Goal: Information Seeking & Learning: Learn about a topic

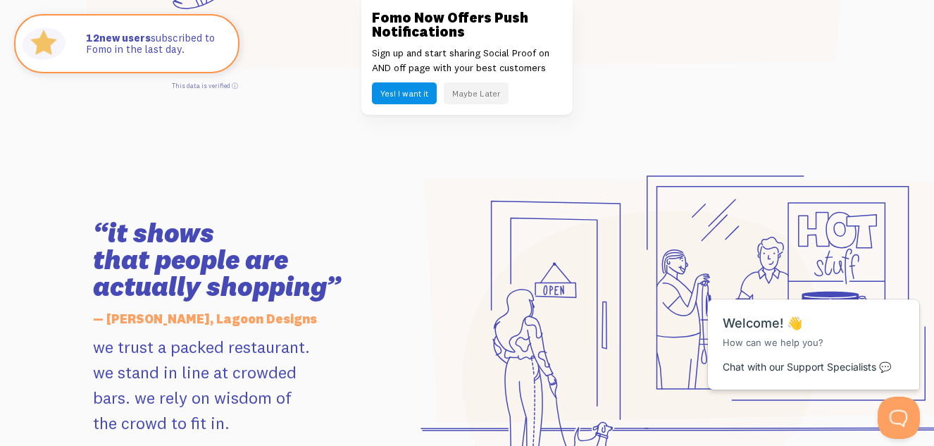
click at [469, 94] on button "Maybe Later" at bounding box center [476, 93] width 65 height 22
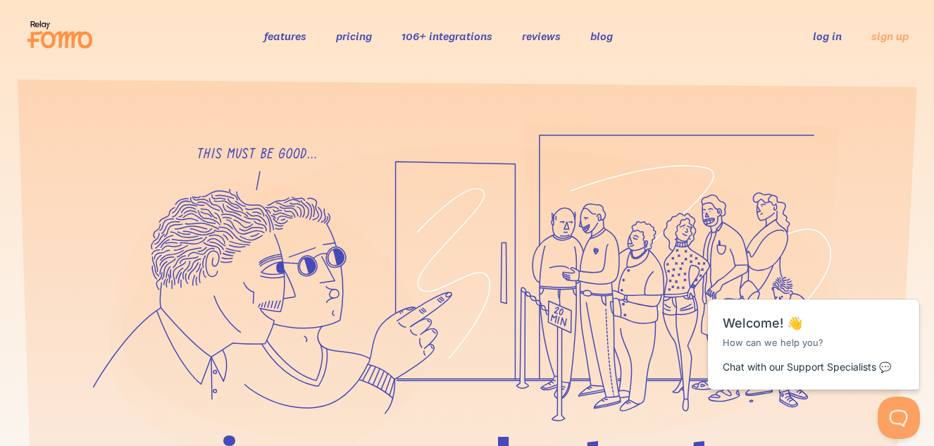
click at [360, 34] on link "pricing" at bounding box center [354, 36] width 36 height 14
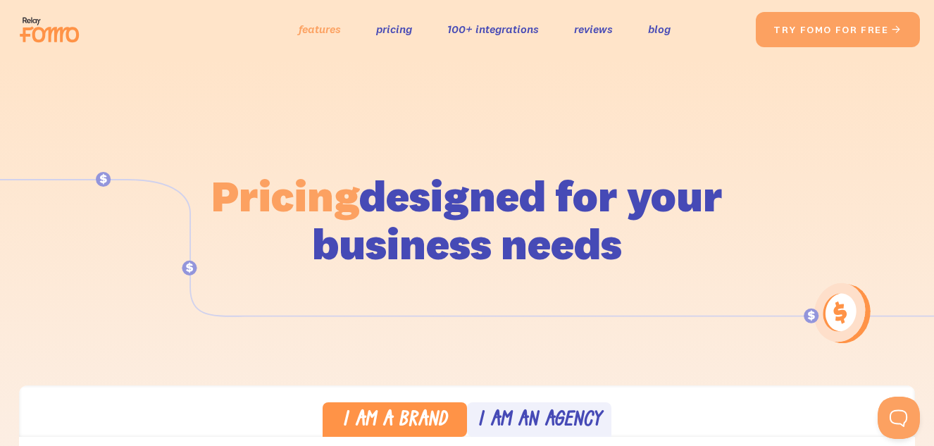
click at [310, 31] on link "features" at bounding box center [320, 29] width 42 height 20
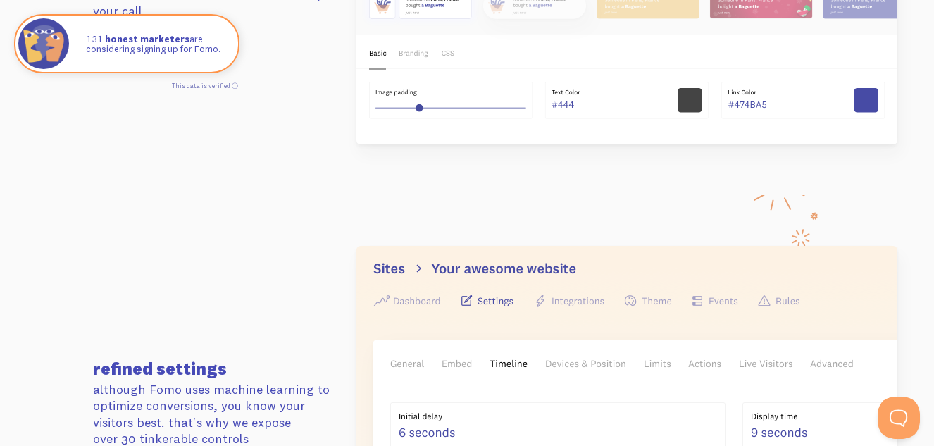
scroll to position [1901, 0]
